Goal: Go to known website

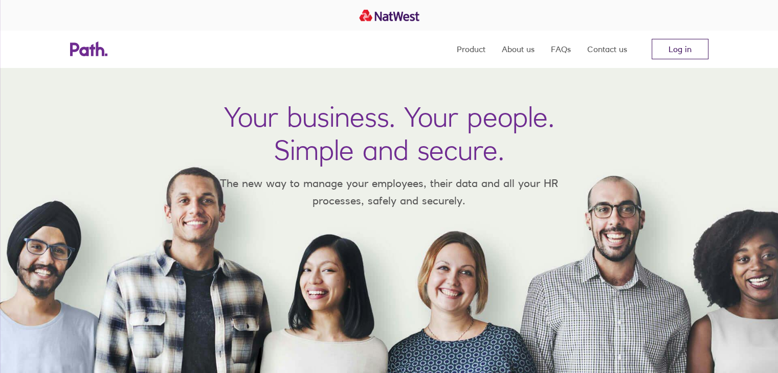
click at [697, 56] on link "Log in" at bounding box center [680, 49] width 57 height 20
click at [672, 47] on link "Log in" at bounding box center [680, 49] width 57 height 20
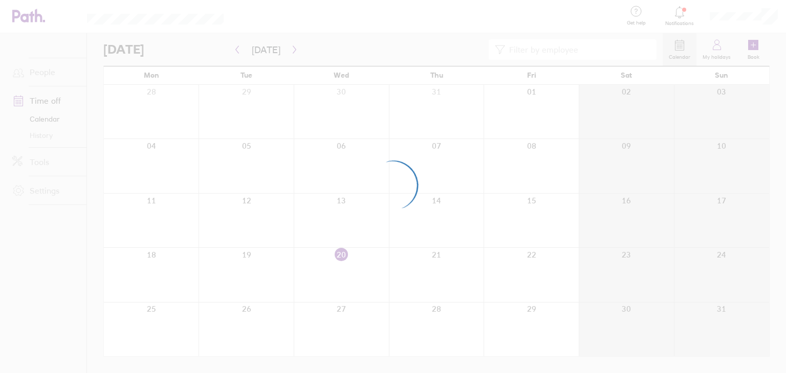
click at [762, 23] on div at bounding box center [393, 186] width 786 height 373
click at [769, 16] on div at bounding box center [393, 186] width 786 height 373
